Goal: Task Accomplishment & Management: Manage account settings

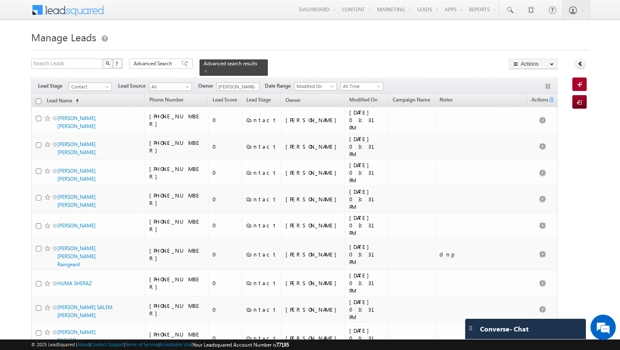
click at [39, 99] on input "checkbox" at bounding box center [38, 101] width 5 height 5
checkbox input "true"
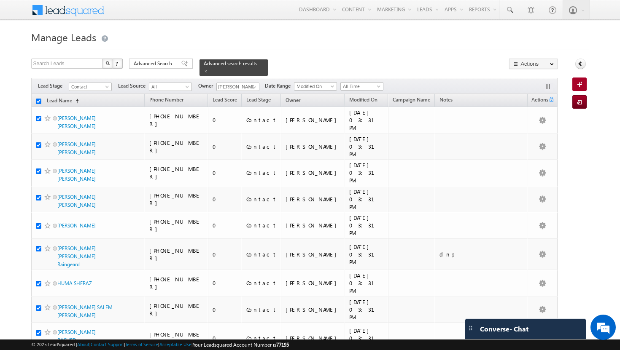
checkbox input "true"
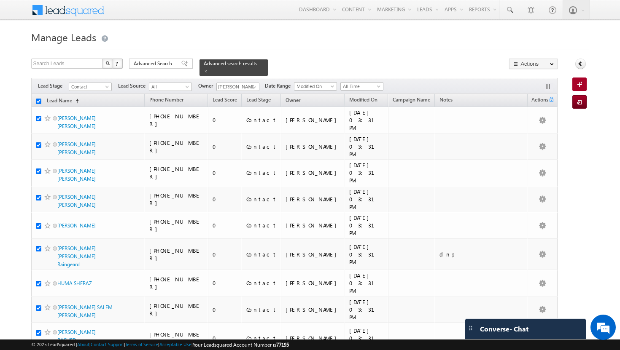
checkbox input "true"
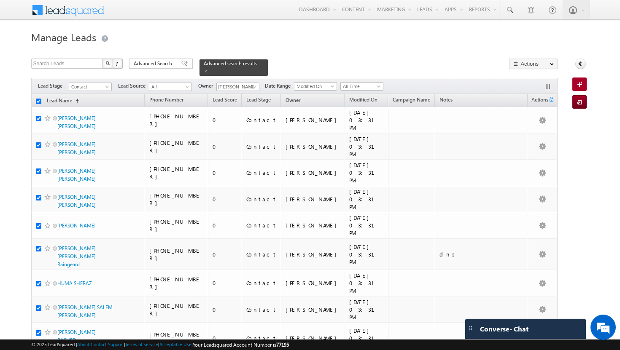
checkbox input "true"
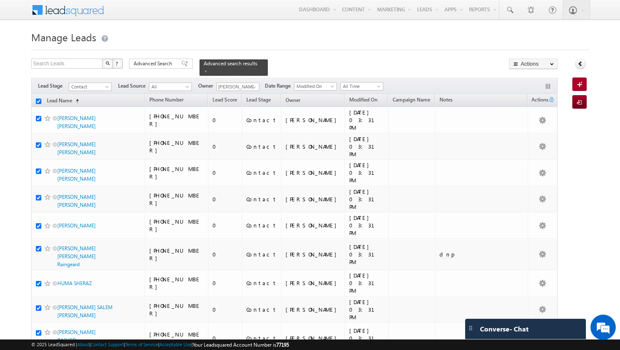
checkbox input "true"
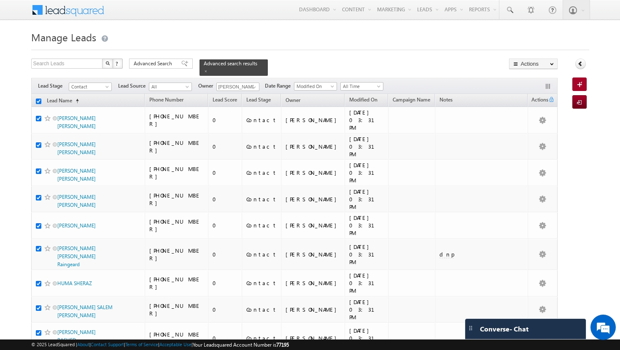
checkbox input "true"
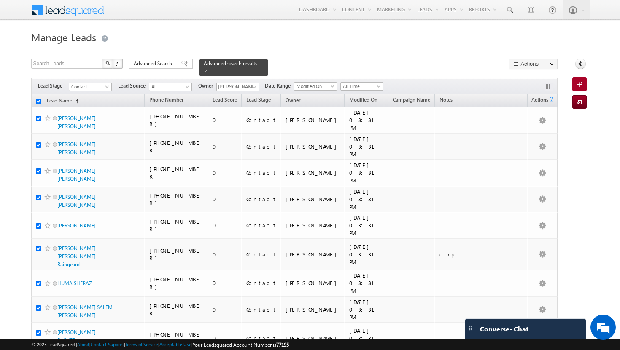
checkbox input "true"
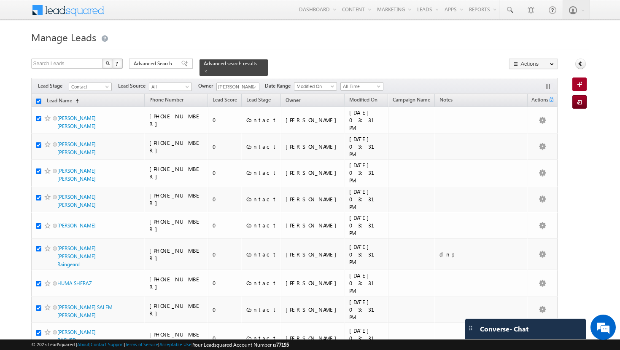
checkbox input "true"
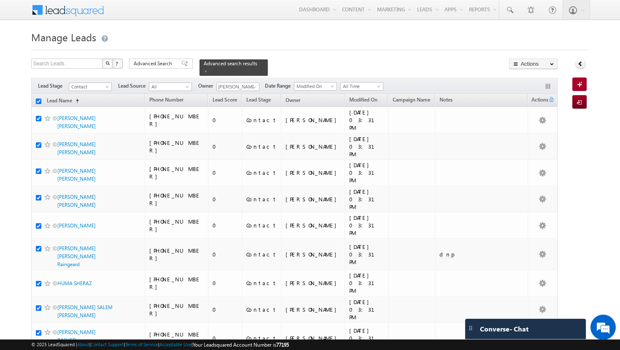
checkbox input "true"
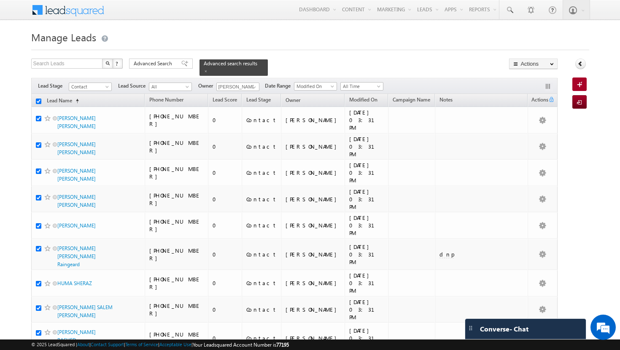
checkbox input "true"
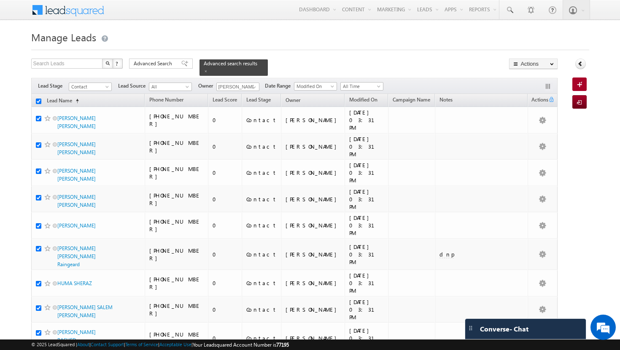
checkbox input "true"
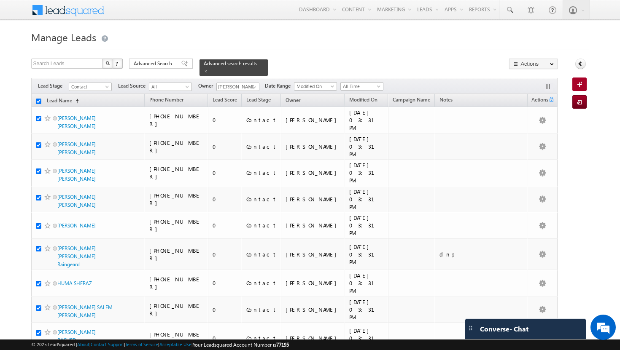
checkbox input "true"
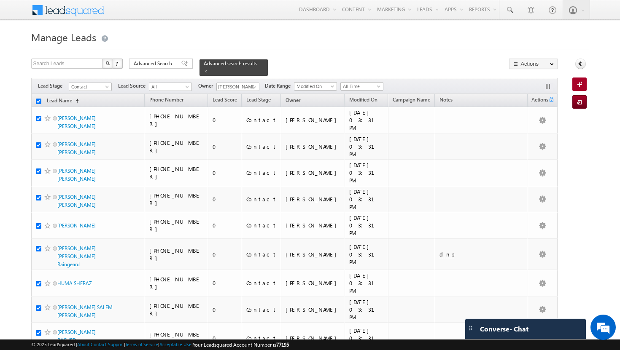
checkbox input "true"
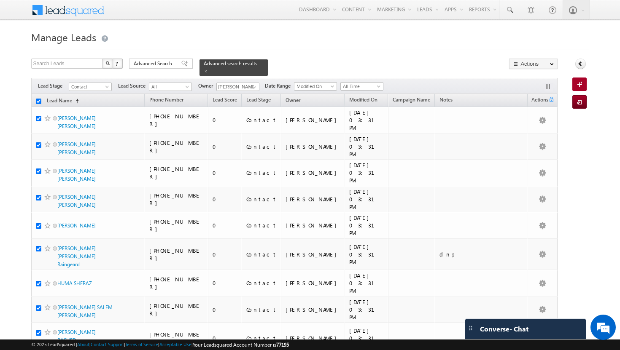
checkbox input "true"
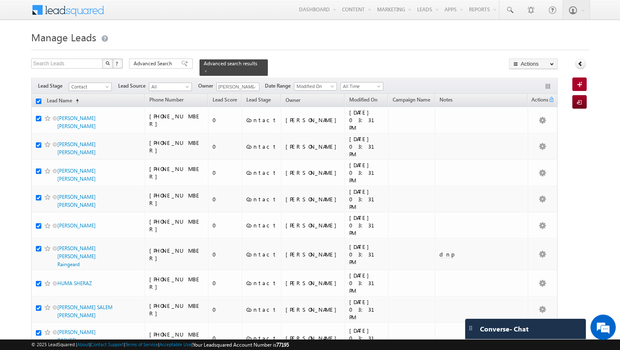
checkbox input "true"
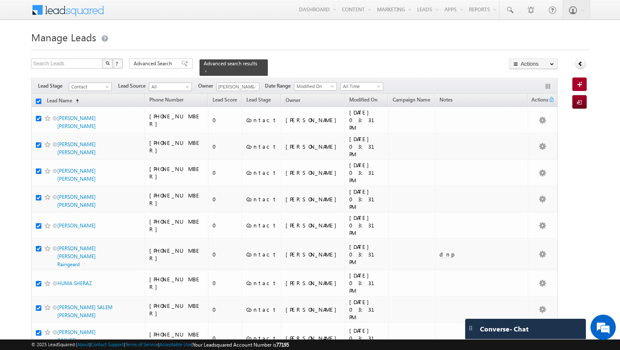
checkbox input "true"
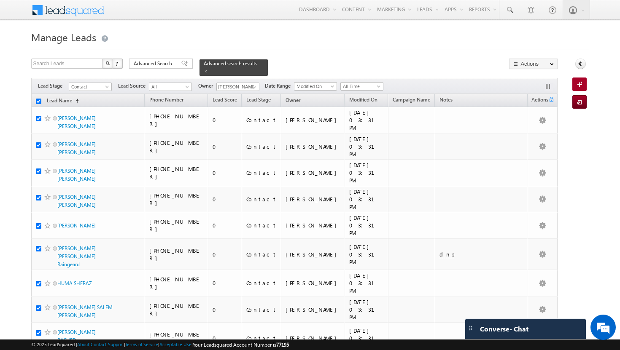
checkbox input "true"
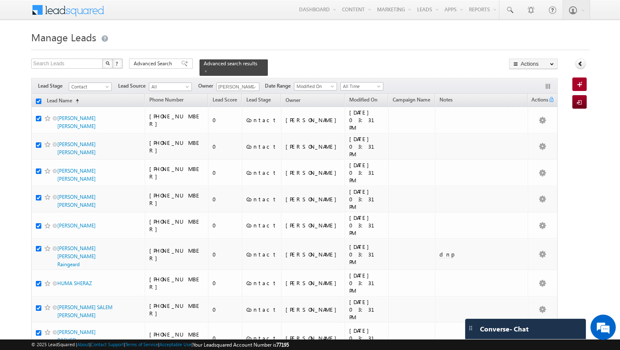
checkbox input "true"
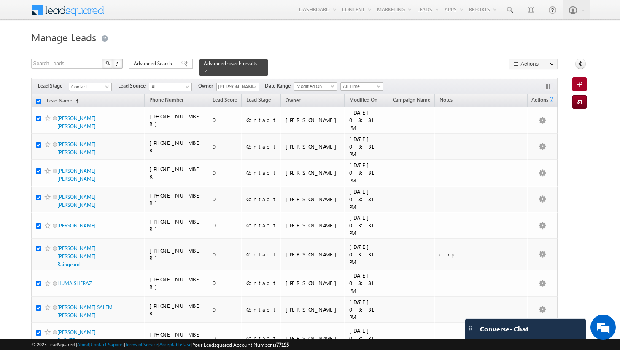
checkbox input "true"
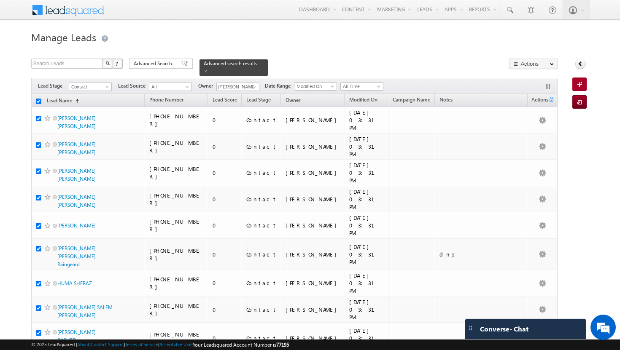
checkbox input "true"
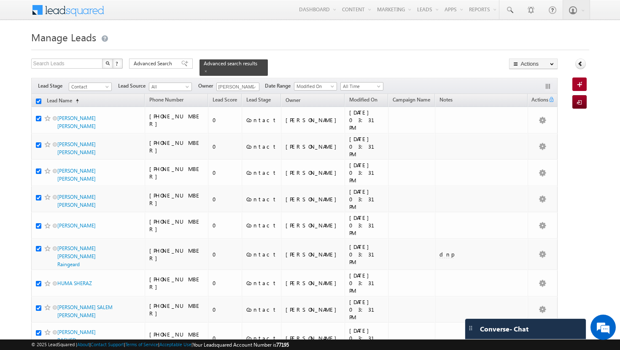
checkbox input "true"
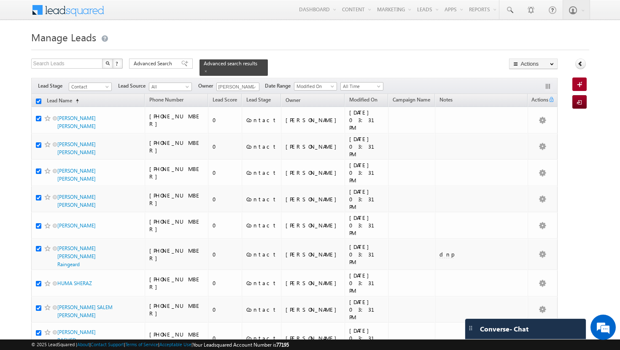
checkbox input "true"
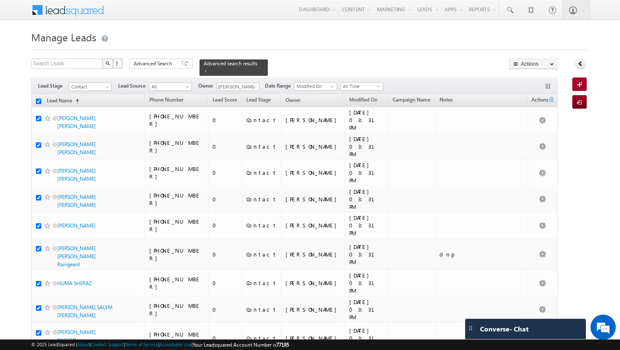
checkbox input "true"
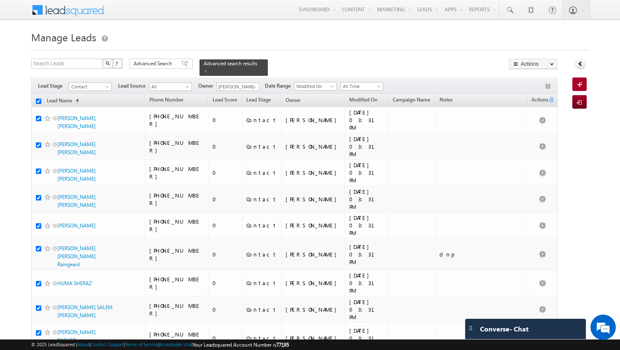
checkbox input "true"
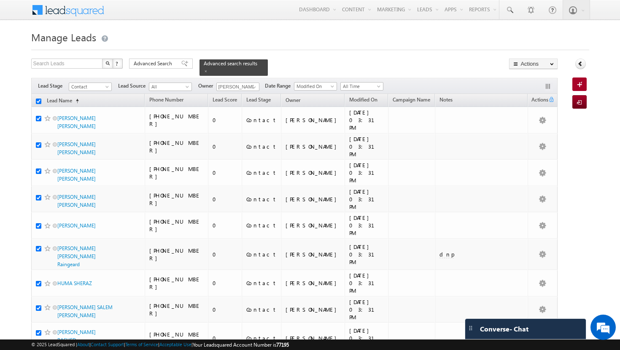
checkbox input "true"
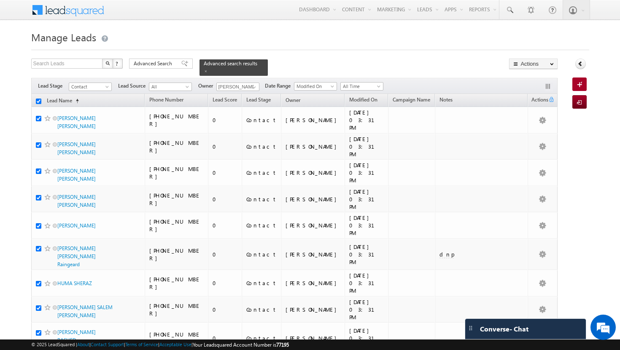
checkbox input "true"
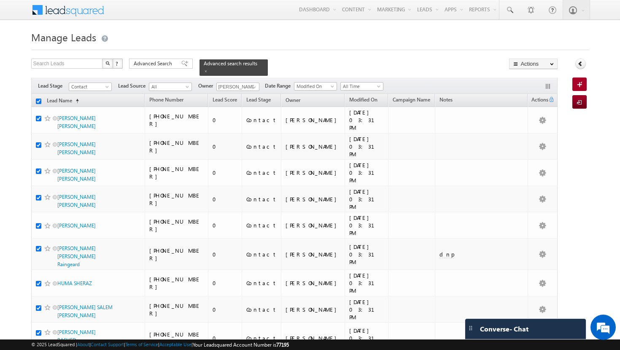
checkbox input "true"
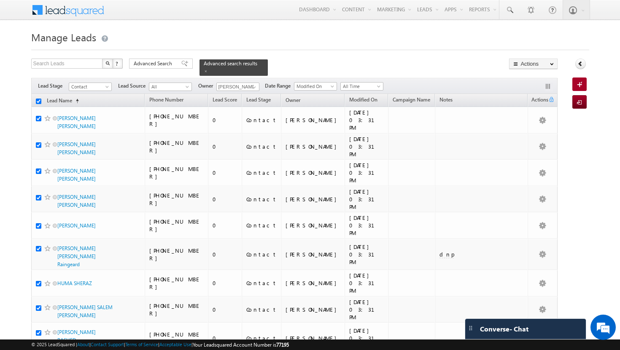
checkbox input "true"
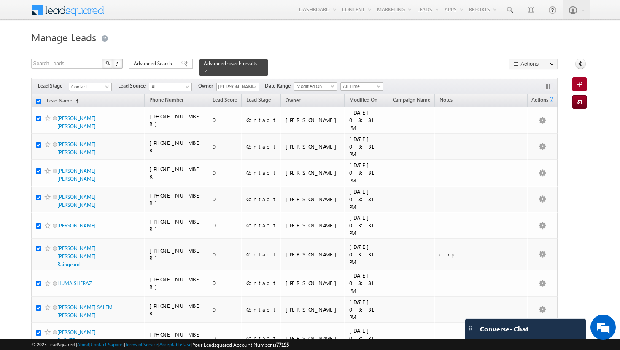
checkbox input "true"
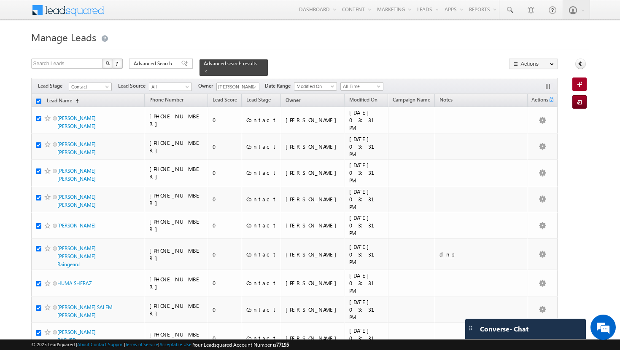
checkbox input "true"
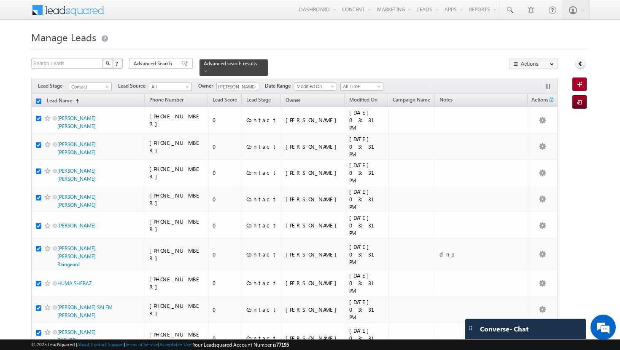
checkbox input "true"
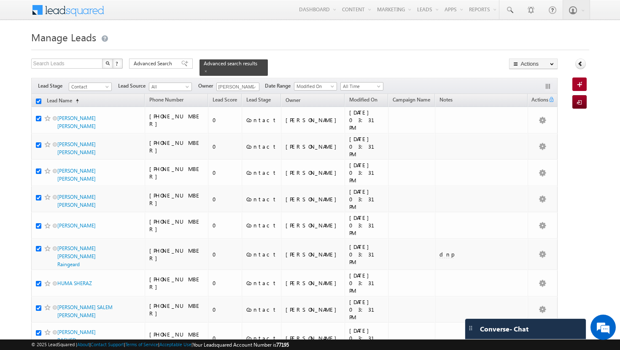
checkbox input "true"
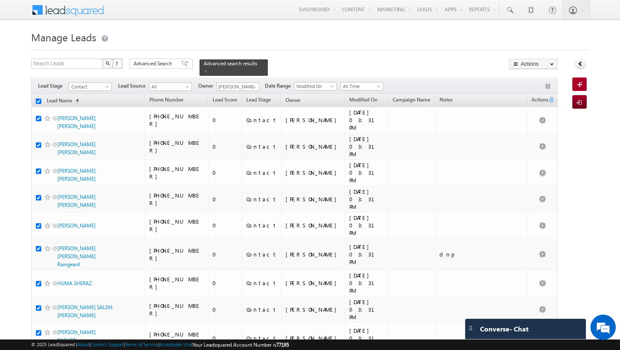
checkbox input "true"
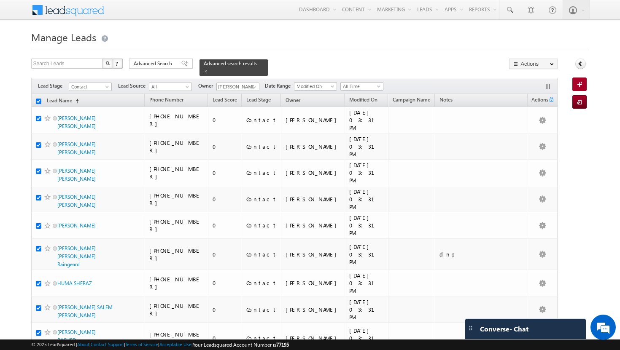
checkbox input "true"
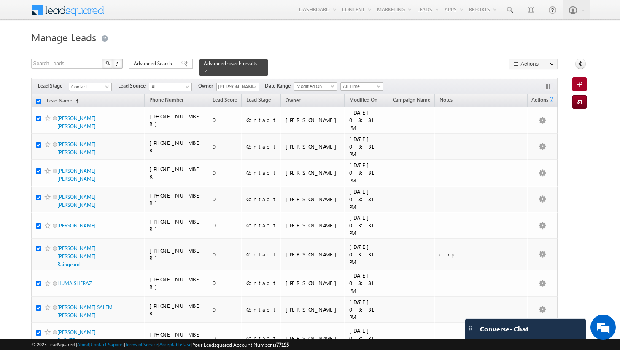
checkbox input "true"
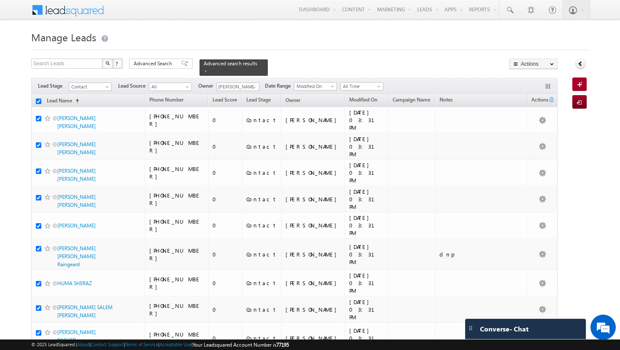
checkbox input "true"
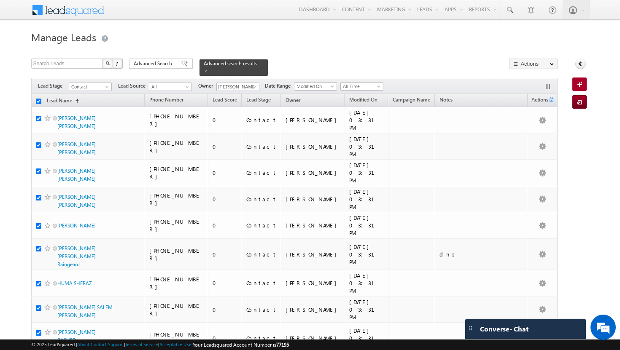
checkbox input "true"
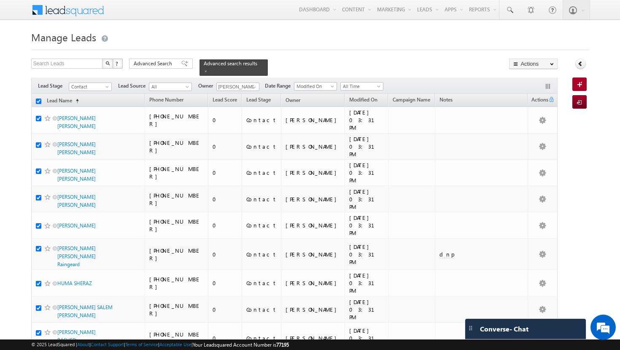
checkbox input "true"
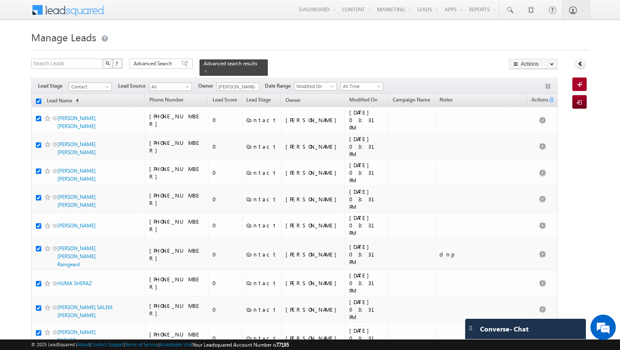
checkbox input "true"
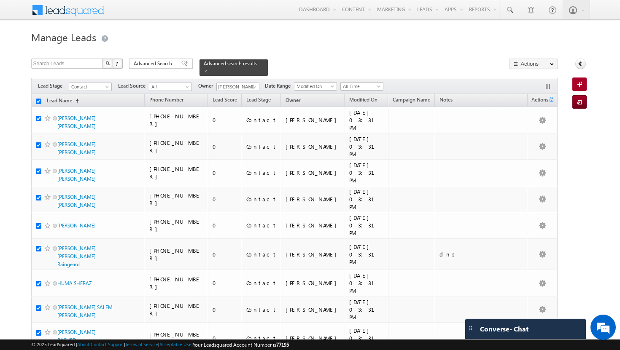
checkbox input "true"
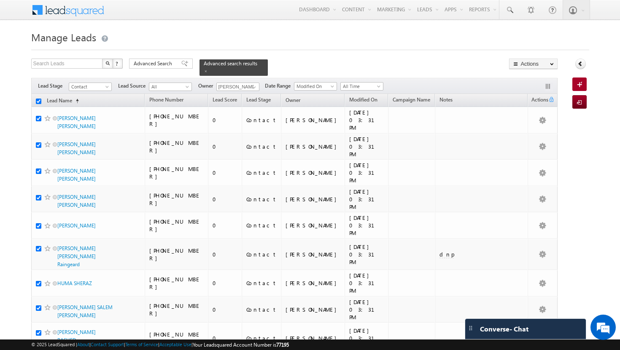
checkbox input "true"
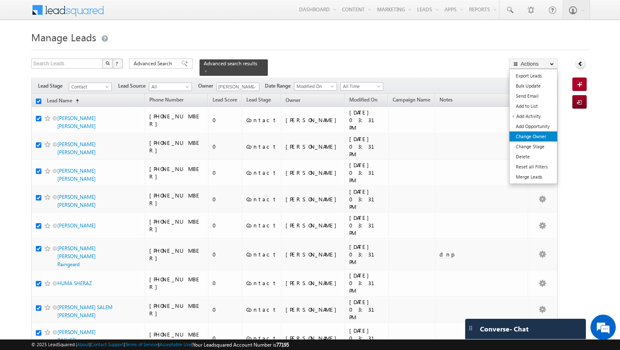
click at [534, 134] on link "Change Owner" at bounding box center [533, 137] width 48 height 10
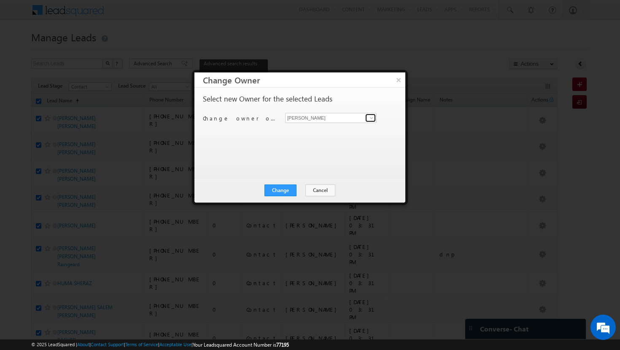
click at [373, 116] on span at bounding box center [371, 118] width 7 height 7
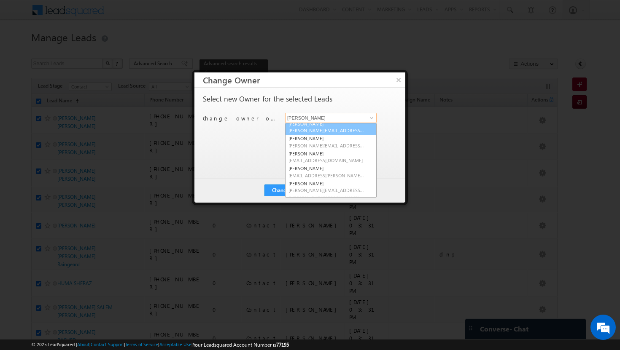
scroll to position [36, 0]
click at [331, 158] on span "[EMAIL_ADDRESS][DOMAIN_NAME]" at bounding box center [326, 159] width 76 height 6
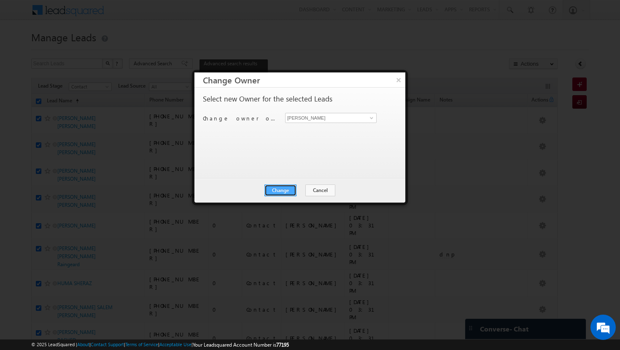
click at [283, 188] on button "Change" at bounding box center [280, 191] width 32 height 12
click at [299, 191] on button "Close" at bounding box center [300, 191] width 27 height 12
